Goal: Task Accomplishment & Management: Manage account settings

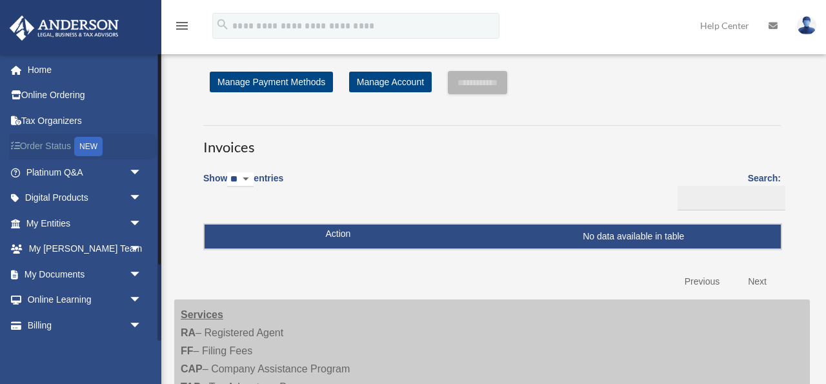
click at [44, 148] on link "Order Status NEW" at bounding box center [85, 147] width 152 height 26
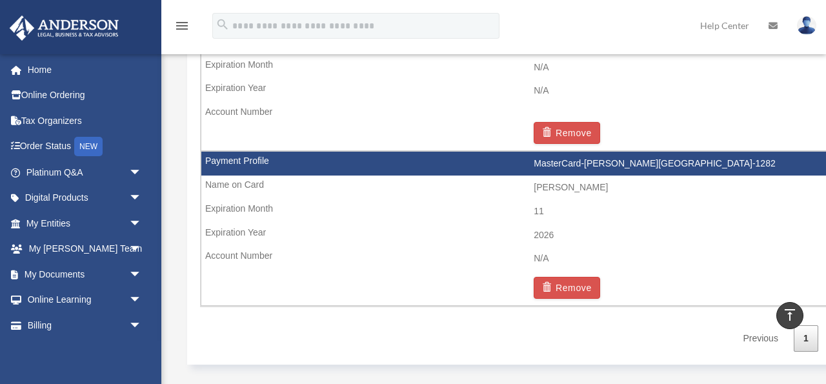
scroll to position [893, 0]
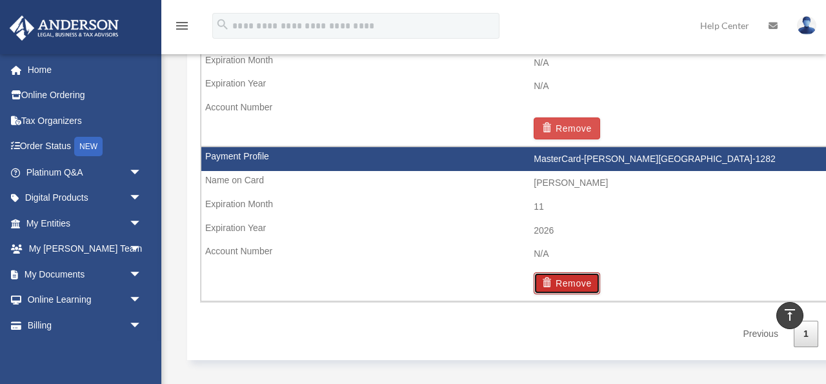
click at [557, 286] on button "Remove" at bounding box center [567, 283] width 66 height 22
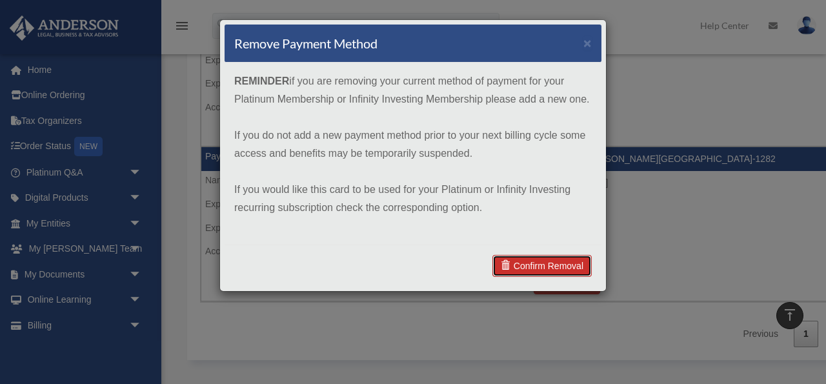
click at [527, 263] on link "Confirm Removal" at bounding box center [541, 266] width 99 height 22
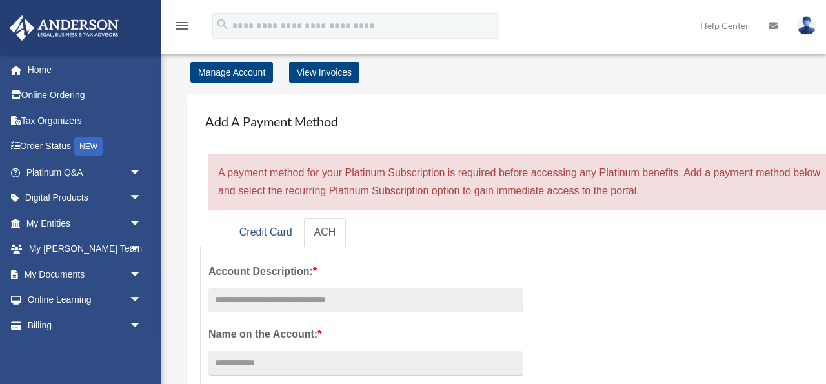
scroll to position [0, 0]
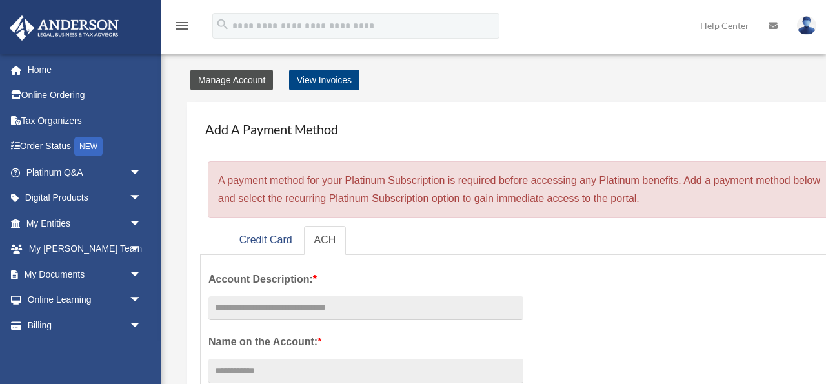
click at [239, 80] on link "Manage Account" at bounding box center [231, 80] width 83 height 21
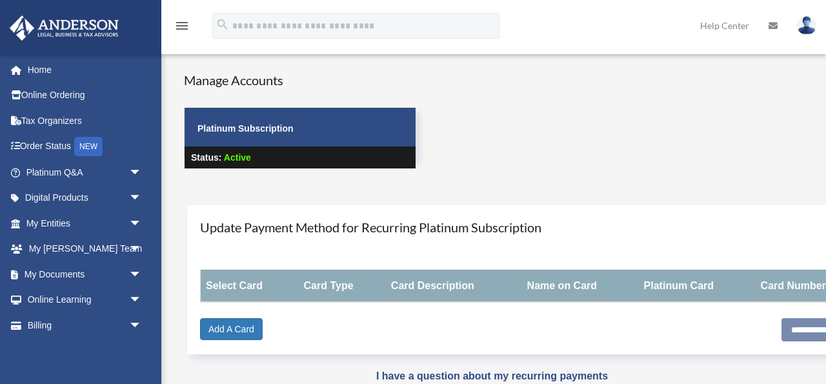
click at [180, 25] on icon "menu" at bounding box center [181, 25] width 15 height 15
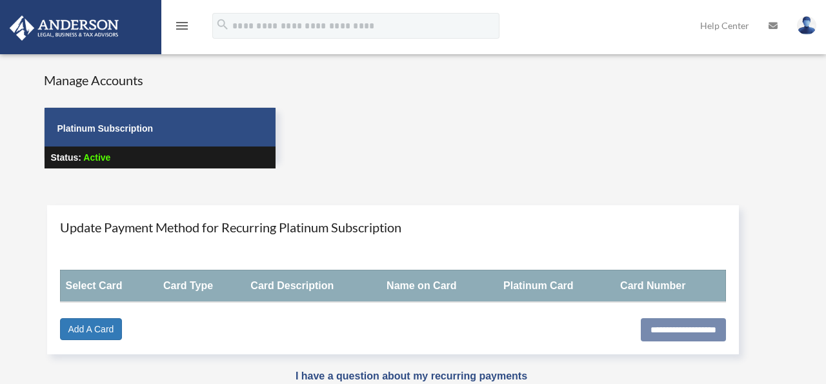
click at [180, 25] on icon "menu" at bounding box center [181, 25] width 15 height 15
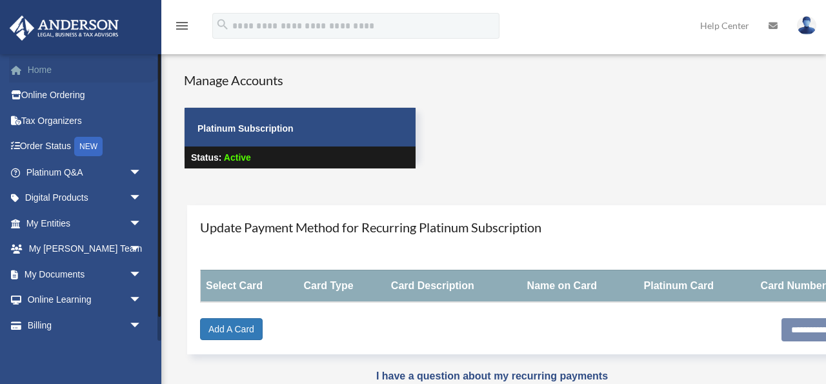
click at [52, 75] on link "Home" at bounding box center [85, 70] width 152 height 26
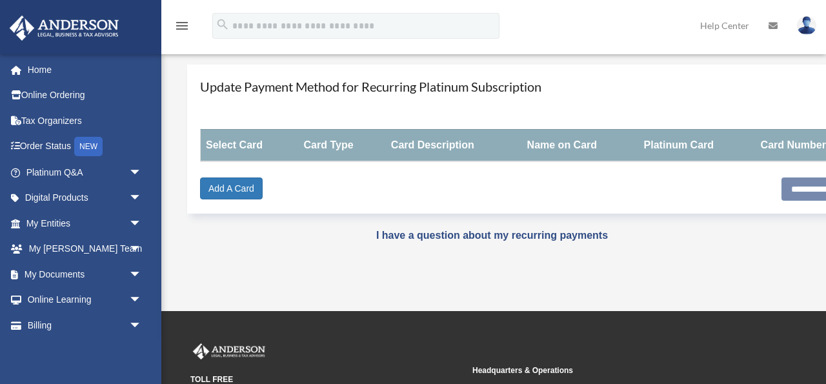
scroll to position [152, 0]
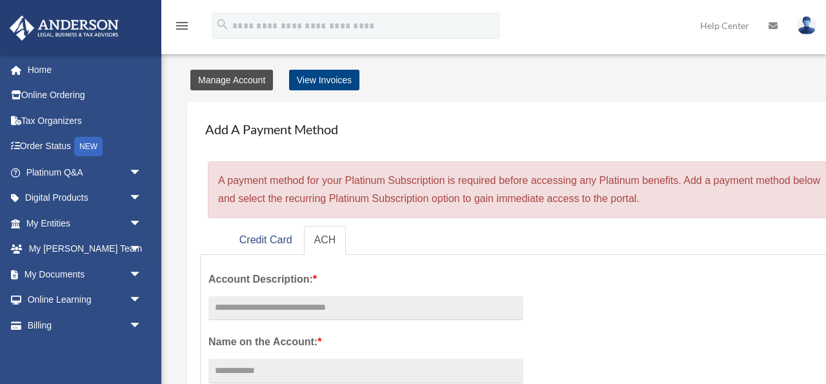
click at [245, 82] on link "Manage Account" at bounding box center [231, 80] width 83 height 21
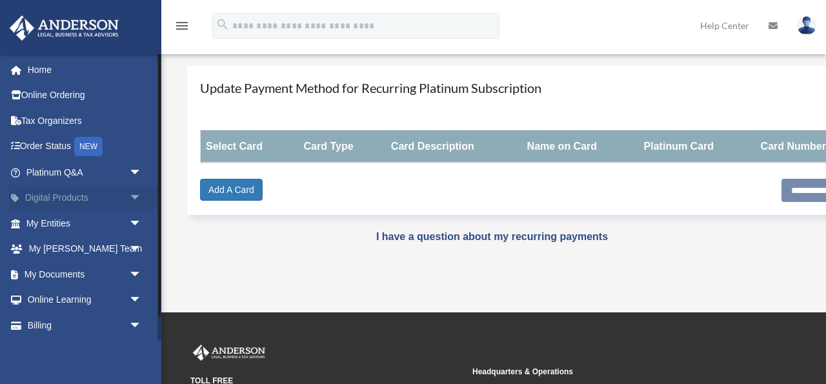
scroll to position [26, 0]
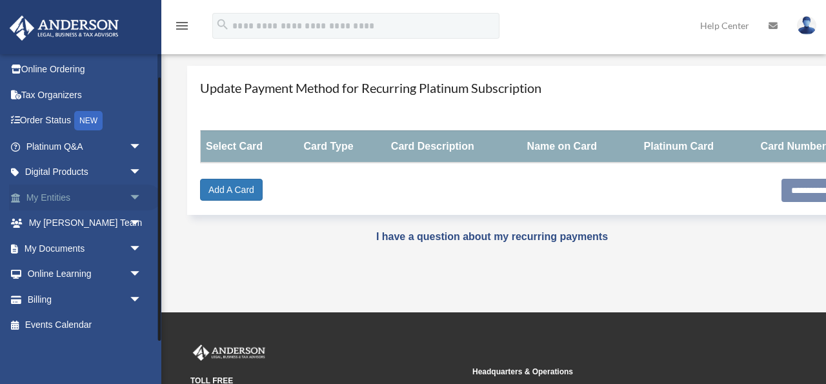
click at [61, 196] on link "My Entities arrow_drop_down" at bounding box center [85, 198] width 152 height 26
